Goal: Find specific page/section: Find specific page/section

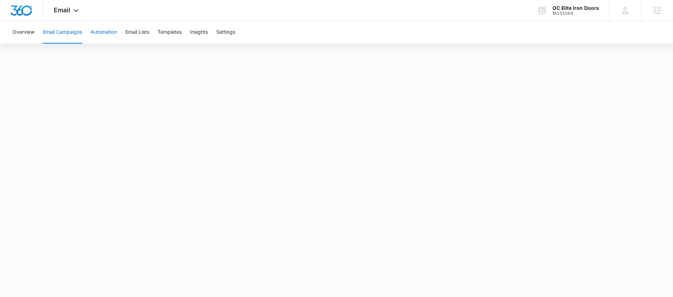
click at [98, 30] on button "Automation" at bounding box center [104, 32] width 26 height 22
click at [169, 31] on button "Templates" at bounding box center [170, 32] width 24 height 22
